Goal: Information Seeking & Learning: Learn about a topic

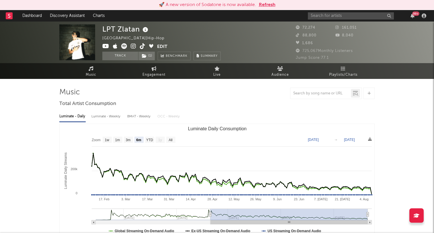
select select "6m"
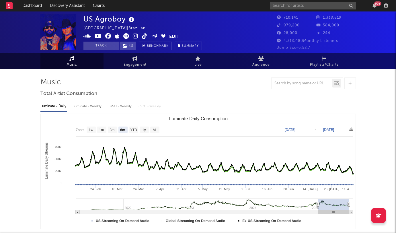
select select "6m"
click at [303, 5] on input "text" at bounding box center [313, 5] width 86 height 7
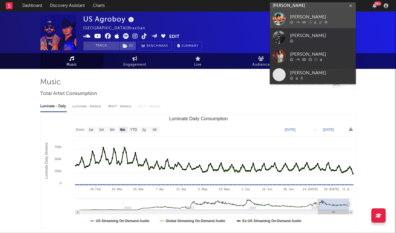
type input "thiago freitas"
click at [307, 21] on div at bounding box center [321, 22] width 63 height 3
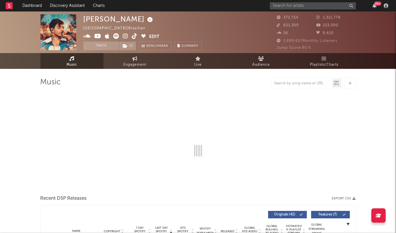
select select "6m"
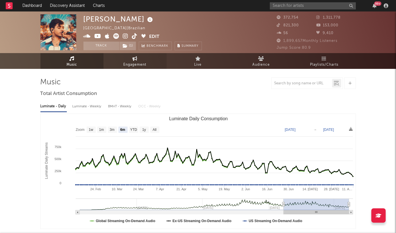
click at [134, 62] on span "Engagement" at bounding box center [135, 64] width 23 height 7
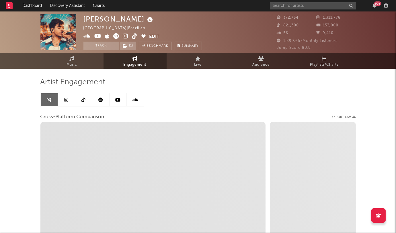
select select "1w"
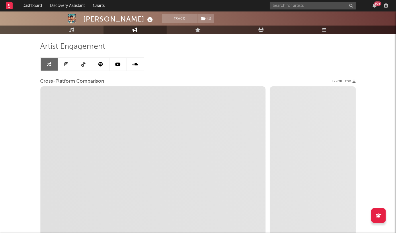
scroll to position [35, 0]
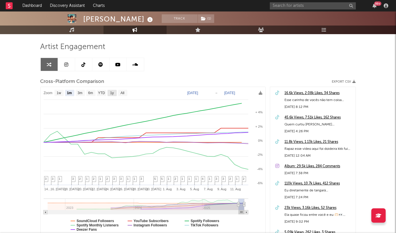
click at [113, 93] on text "1y" at bounding box center [112, 93] width 4 height 4
select select "1y"
type input "2024-08-12"
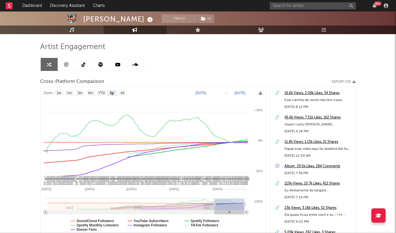
select select "1y"
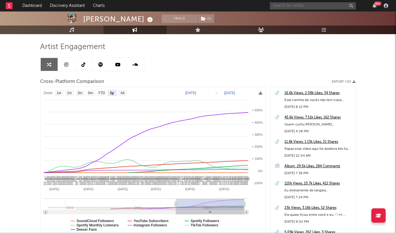
click at [323, 7] on input "text" at bounding box center [313, 5] width 86 height 7
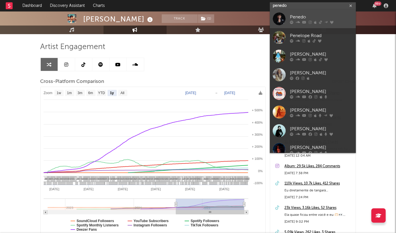
type input "penedo"
click at [321, 16] on div "Penedo" at bounding box center [321, 17] width 63 height 7
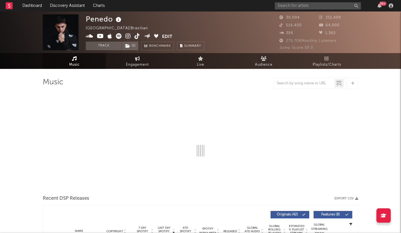
select select "6m"
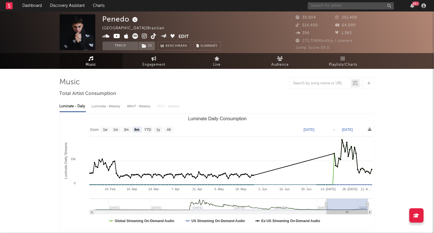
click at [327, 5] on input "text" at bounding box center [351, 5] width 86 height 7
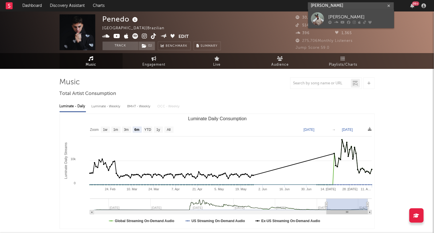
type input "ariel donato"
click at [339, 15] on div "Ariel Donato" at bounding box center [360, 17] width 63 height 7
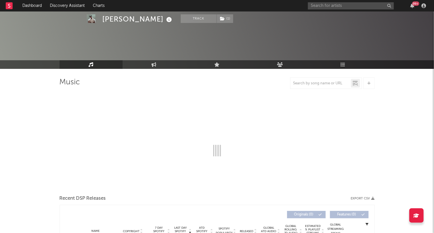
scroll to position [94, 0]
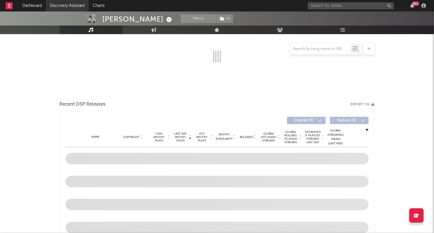
select select "6m"
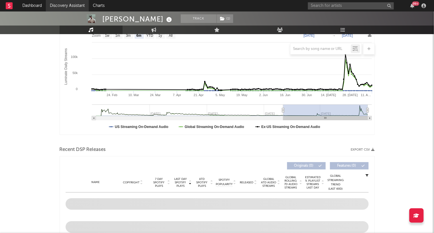
scroll to position [139, 0]
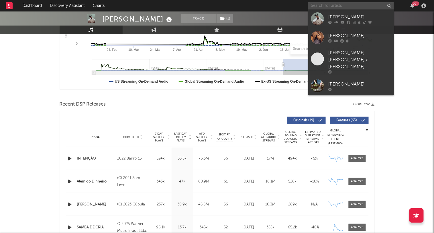
click at [327, 6] on input "text" at bounding box center [351, 5] width 86 height 7
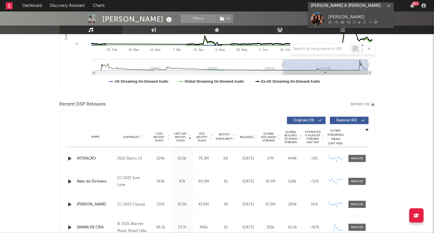
type input "jennifer & stephany"
click at [341, 12] on link "Jennifer e Stephany" at bounding box center [351, 18] width 86 height 19
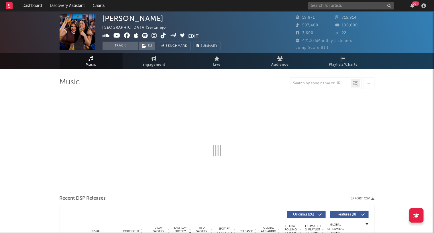
select select "6m"
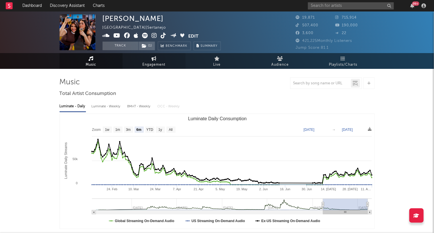
click at [157, 61] on link "Engagement" at bounding box center [154, 61] width 63 height 16
select select "1w"
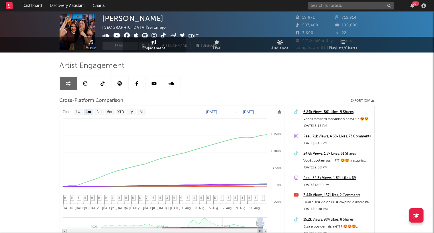
scroll to position [18, 0]
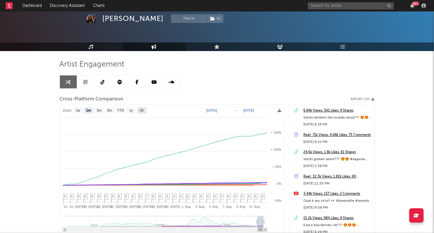
click at [142, 112] on rect at bounding box center [141, 110] width 9 height 6
select select "All"
type input "2022-08-26"
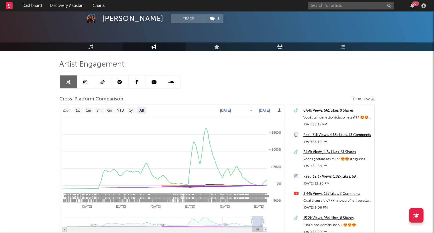
click at [142, 112] on rect at bounding box center [141, 110] width 9 height 6
select select "All"
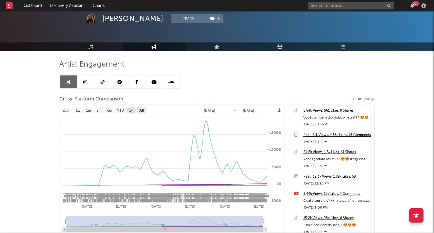
click at [129, 111] on text "1y" at bounding box center [131, 111] width 4 height 4
select select "1y"
type input "2024-08-12"
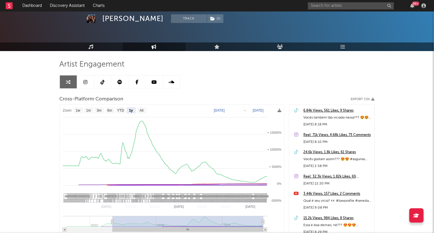
select select "1y"
